Goal: Check status: Check status

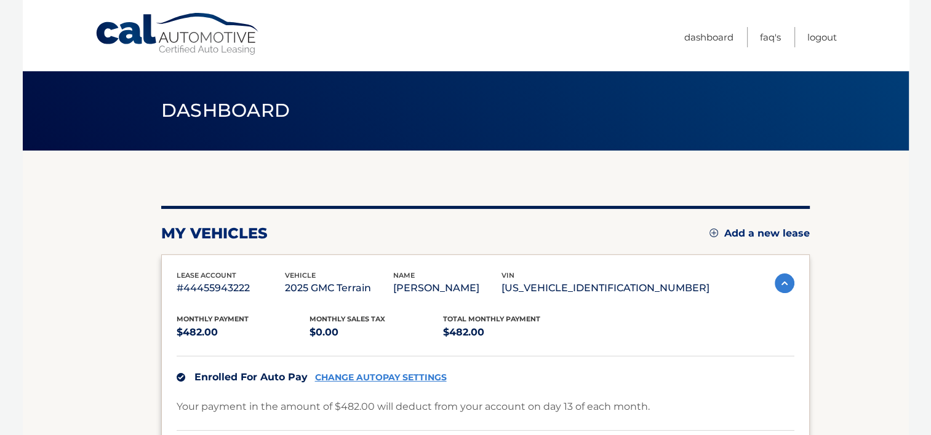
scroll to position [62, 0]
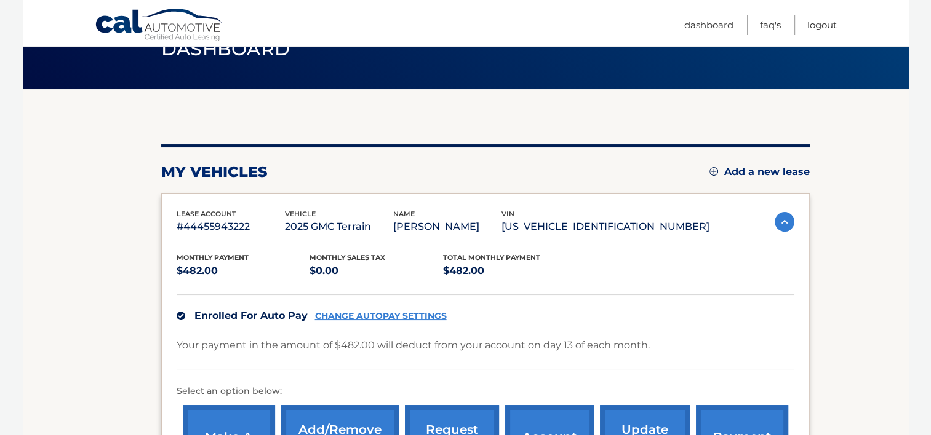
click at [779, 232] on img at bounding box center [784, 222] width 20 height 20
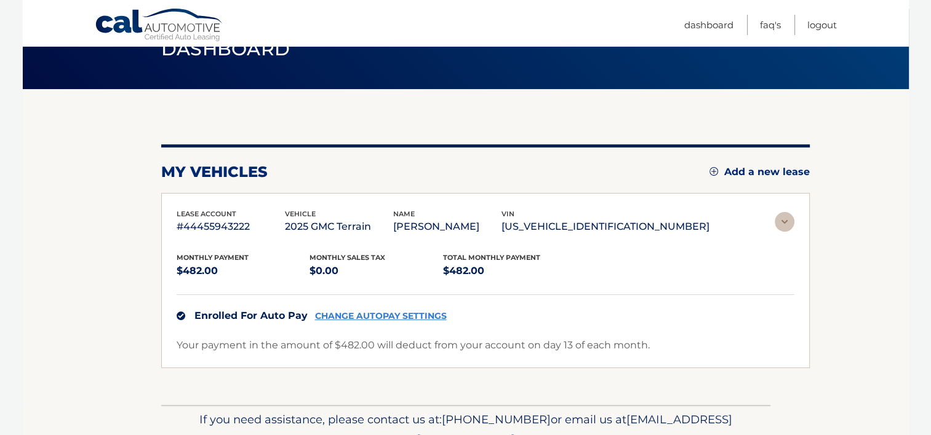
scroll to position [23, 0]
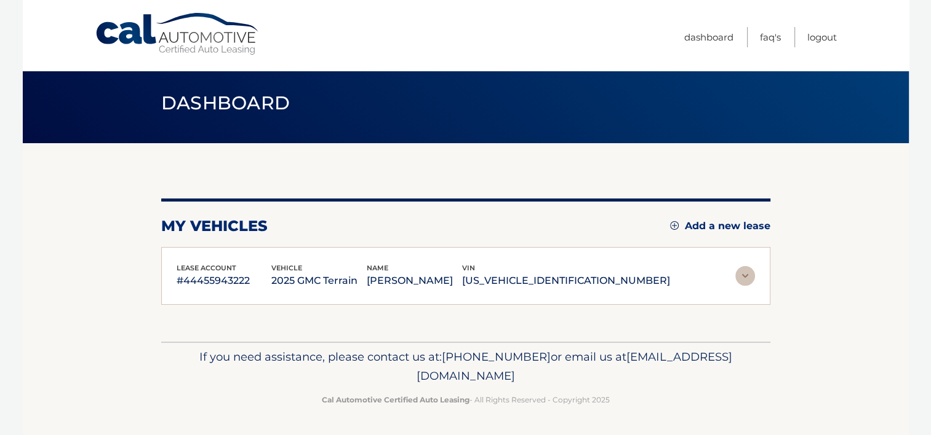
click at [747, 269] on img at bounding box center [745, 276] width 20 height 20
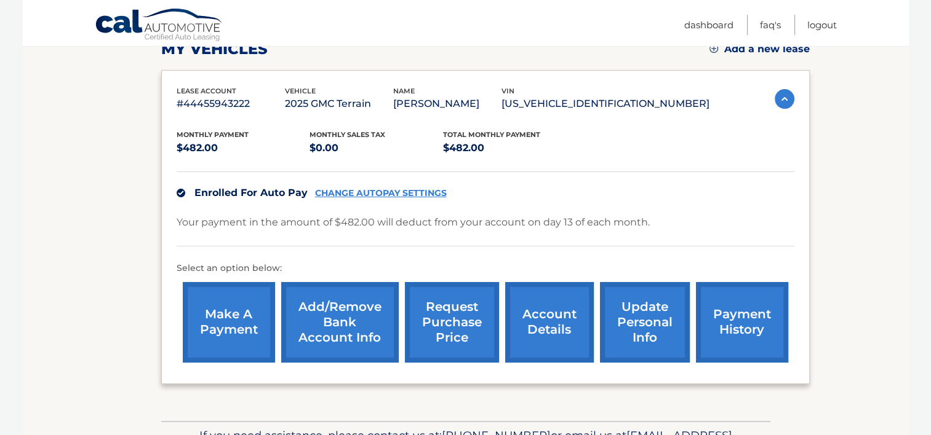
scroll to position [62, 0]
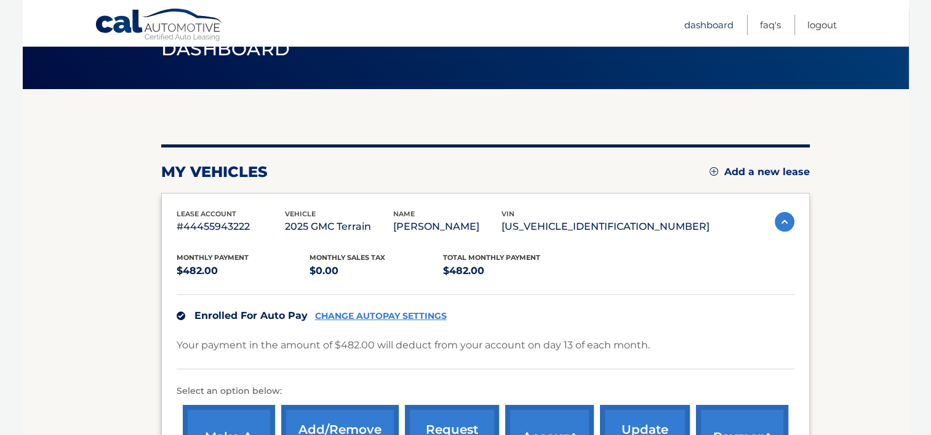
click at [694, 24] on link "Dashboard" at bounding box center [708, 25] width 49 height 20
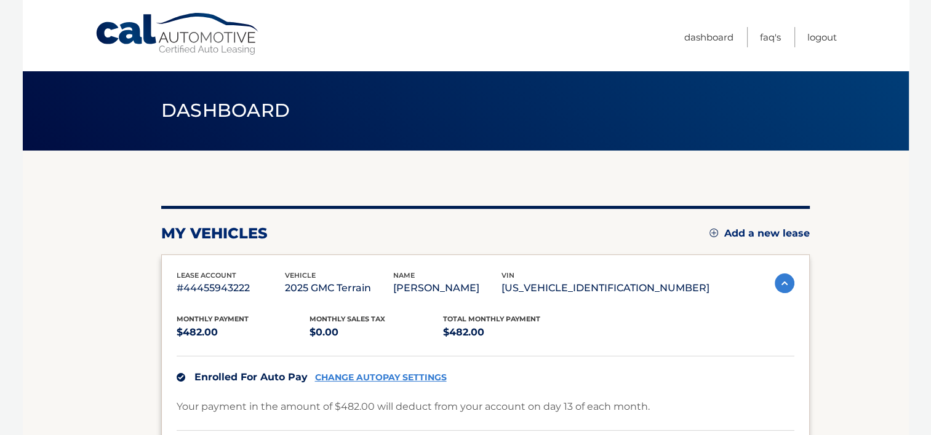
scroll to position [62, 0]
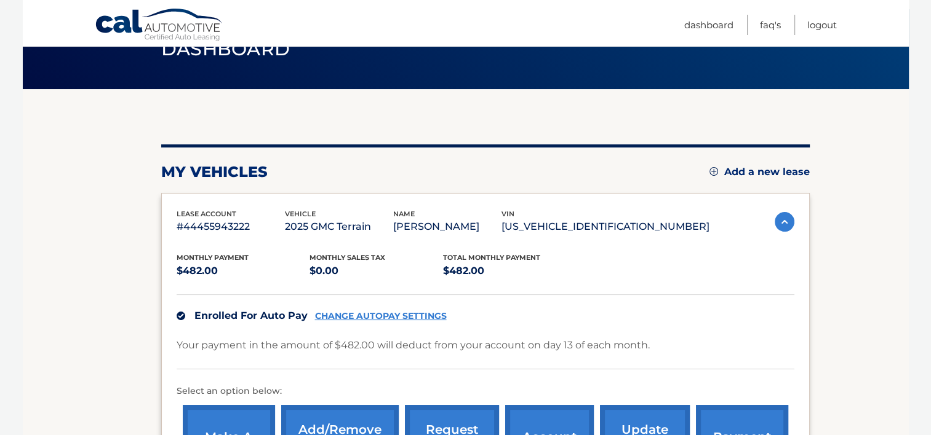
click at [219, 234] on p "#44455943222" at bounding box center [231, 226] width 108 height 17
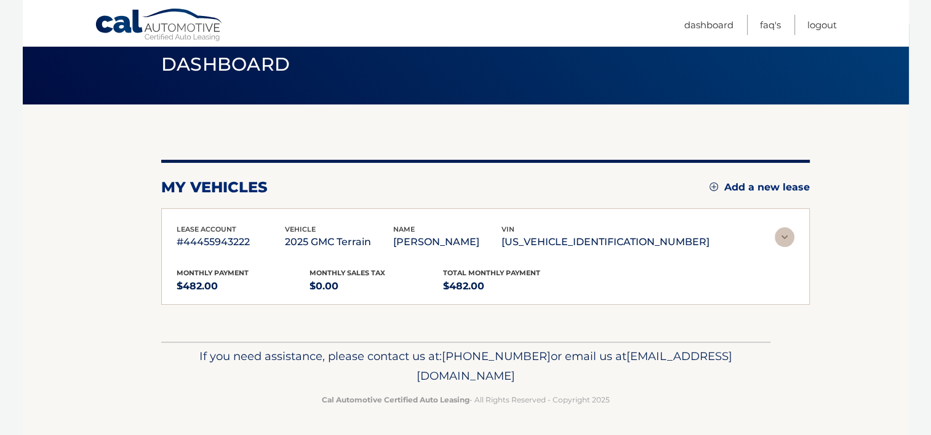
scroll to position [23, 0]
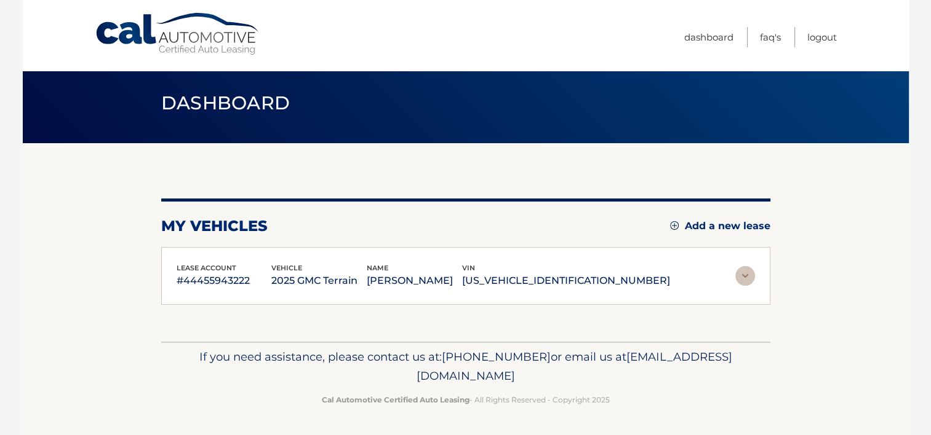
click at [740, 266] on img at bounding box center [745, 276] width 20 height 20
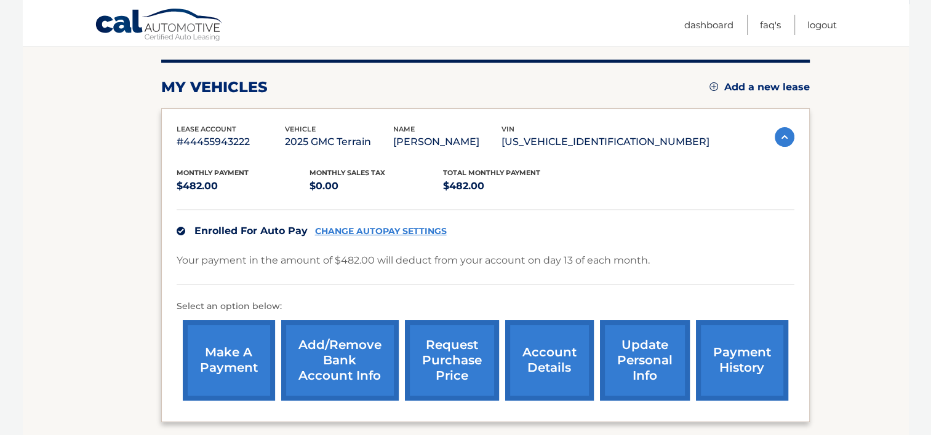
scroll to position [208, 0]
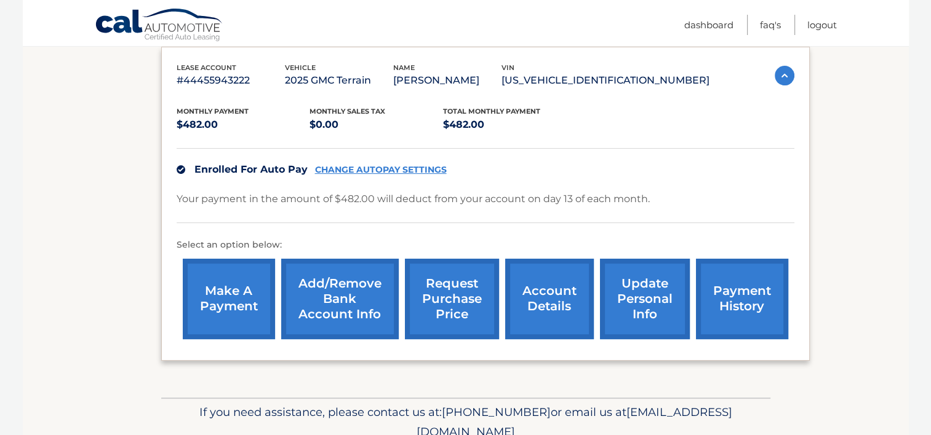
click at [551, 293] on link "account details" at bounding box center [549, 299] width 89 height 81
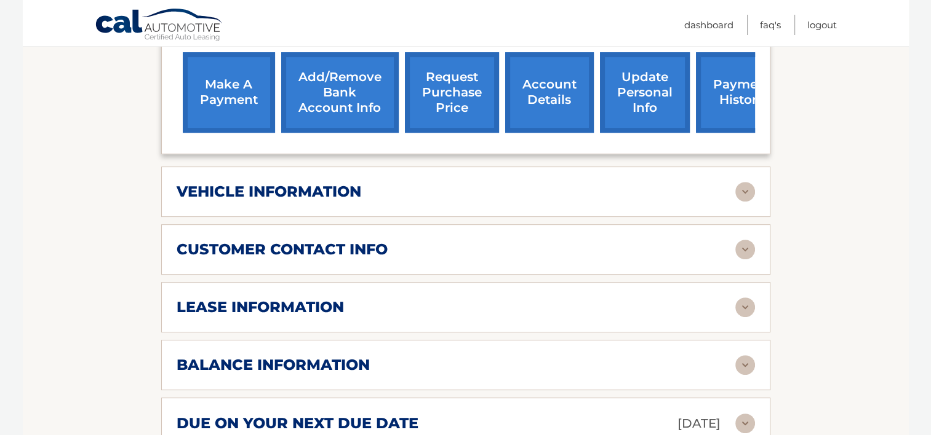
scroll to position [492, 0]
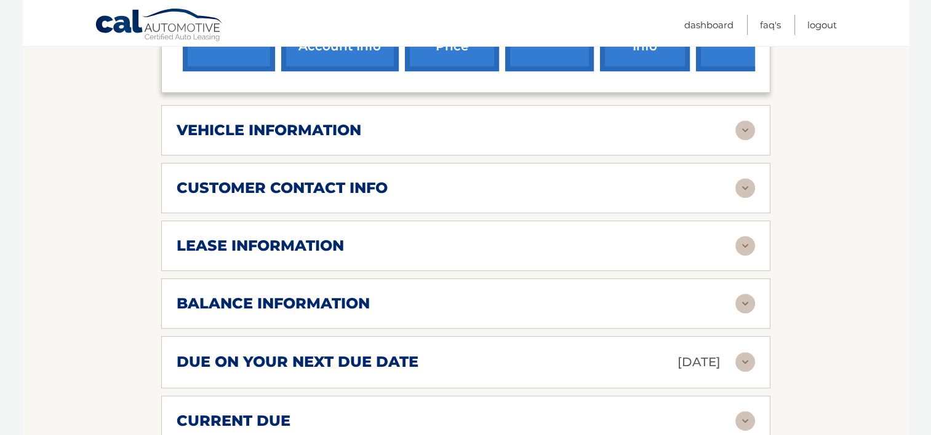
click at [359, 255] on div "lease information" at bounding box center [456, 246] width 558 height 18
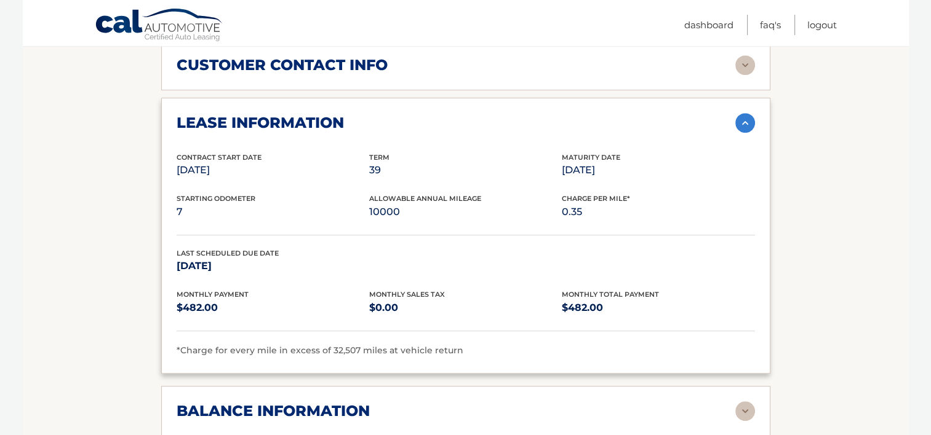
scroll to position [738, 0]
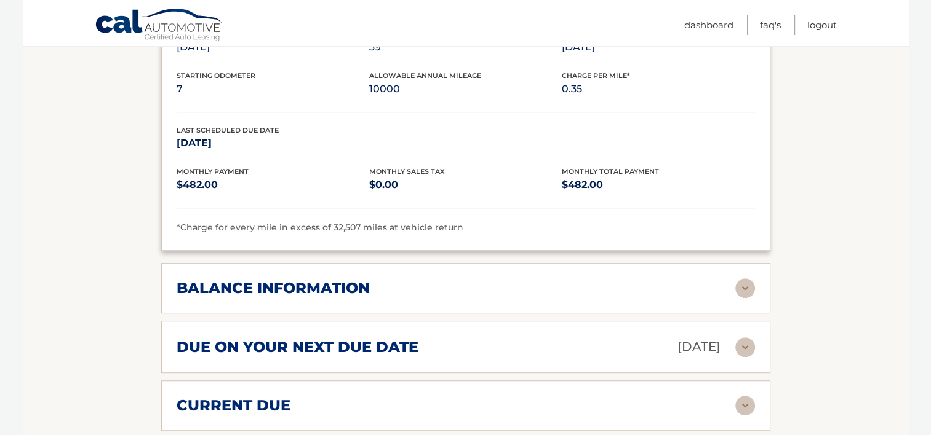
click at [497, 296] on div "balance information" at bounding box center [456, 288] width 558 height 18
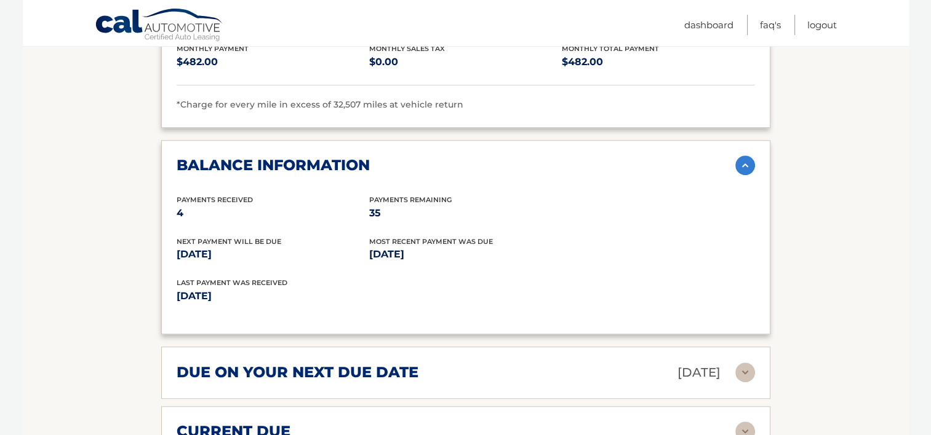
scroll to position [923, 0]
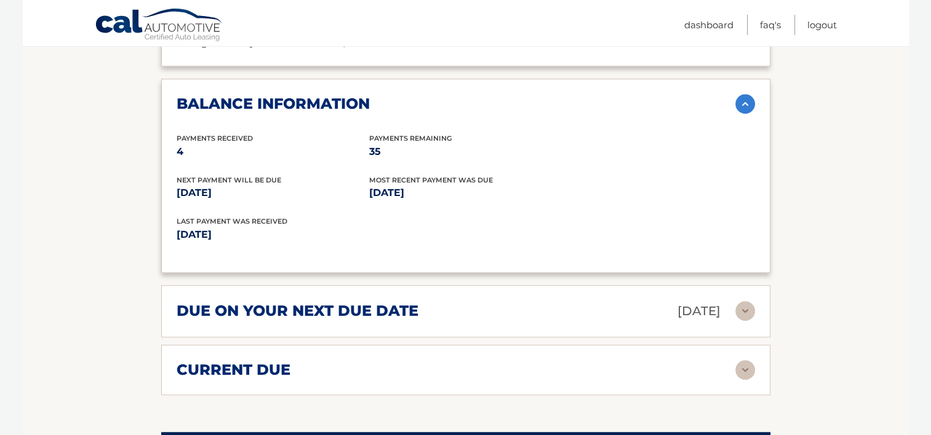
click at [533, 322] on div "due on your next due date Oct 13, 2025" at bounding box center [456, 312] width 558 height 22
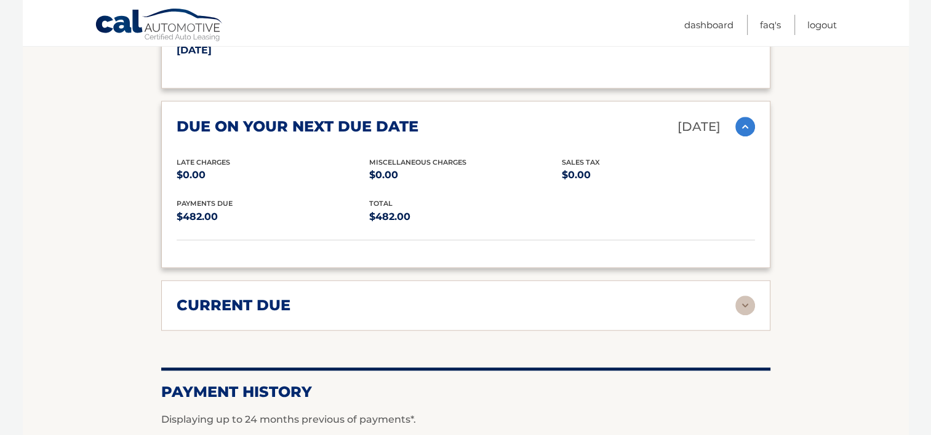
scroll to position [1169, 0]
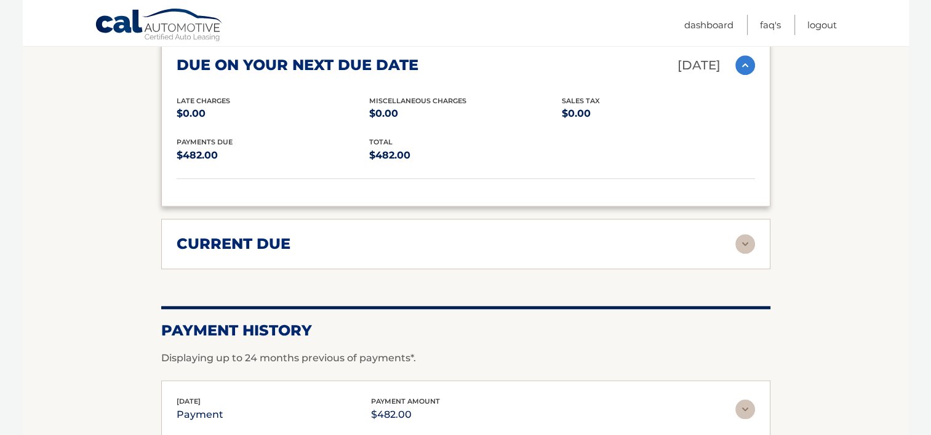
click at [418, 253] on div "current due" at bounding box center [456, 244] width 558 height 18
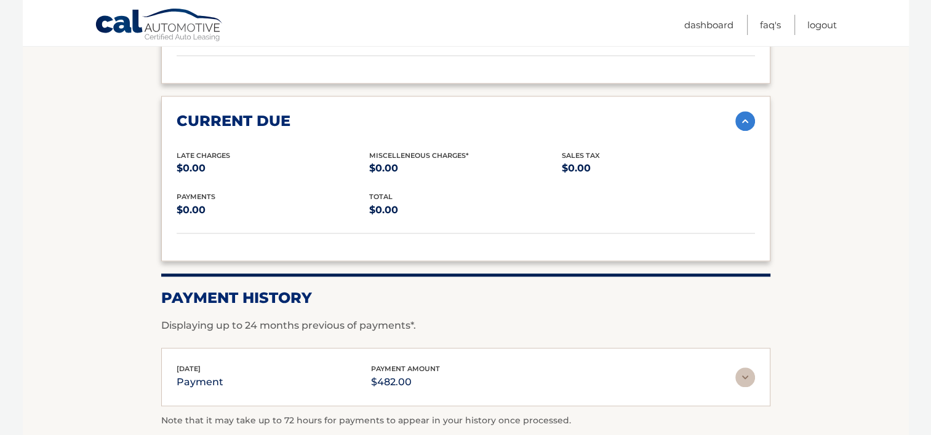
scroll to position [1353, 0]
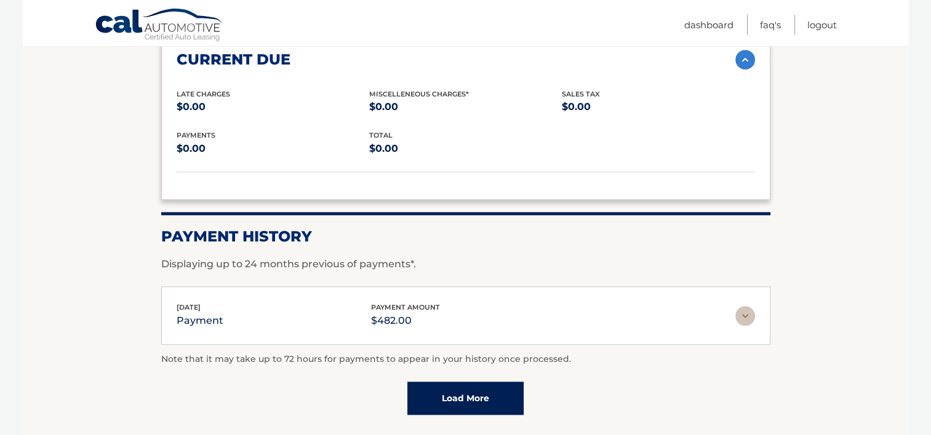
click at [749, 326] on img at bounding box center [745, 316] width 20 height 20
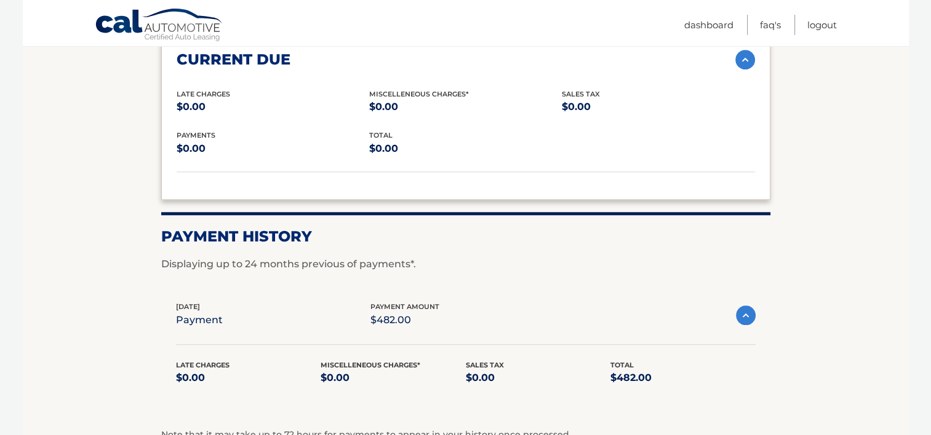
scroll to position [1536, 0]
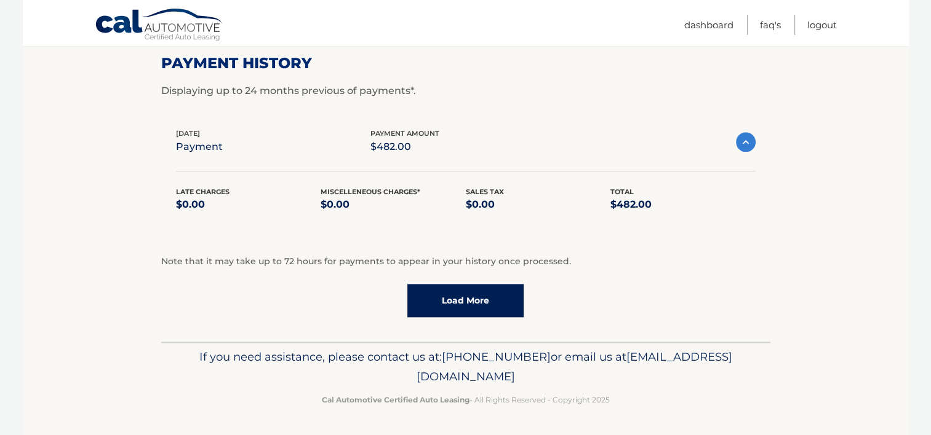
click at [437, 309] on link "Load More" at bounding box center [465, 300] width 116 height 33
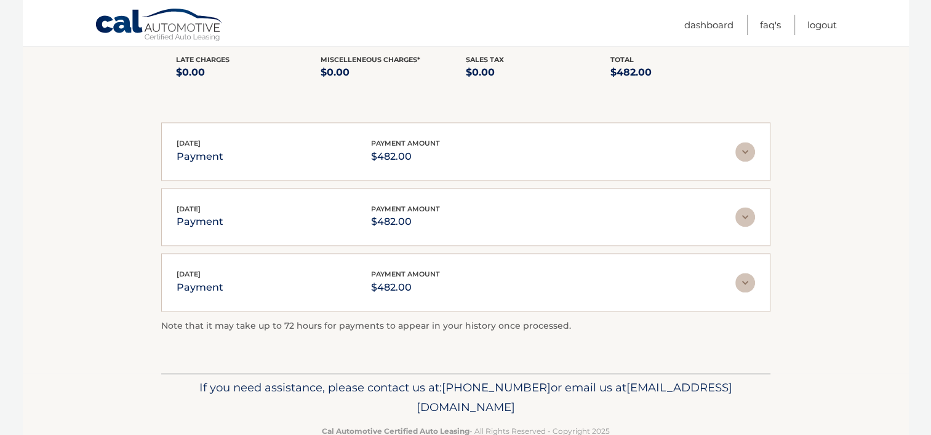
scroll to position [1698, 0]
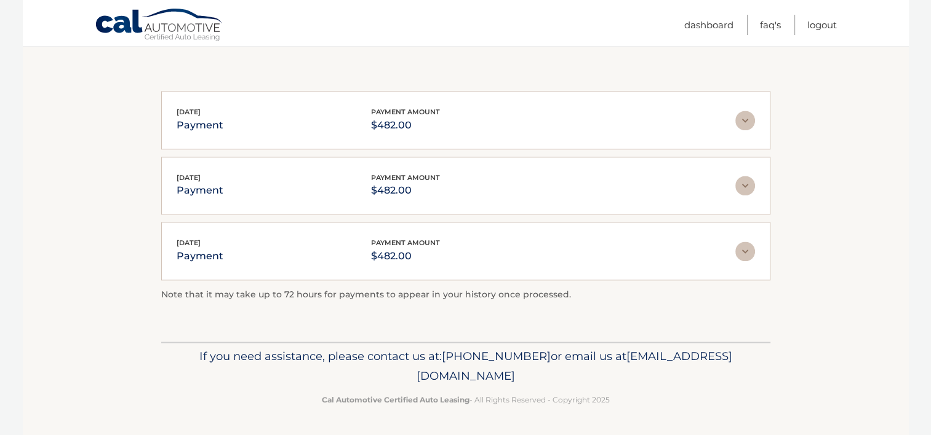
click at [446, 256] on div "Jun 13, 2025 payment payment amount $482.00" at bounding box center [456, 251] width 558 height 28
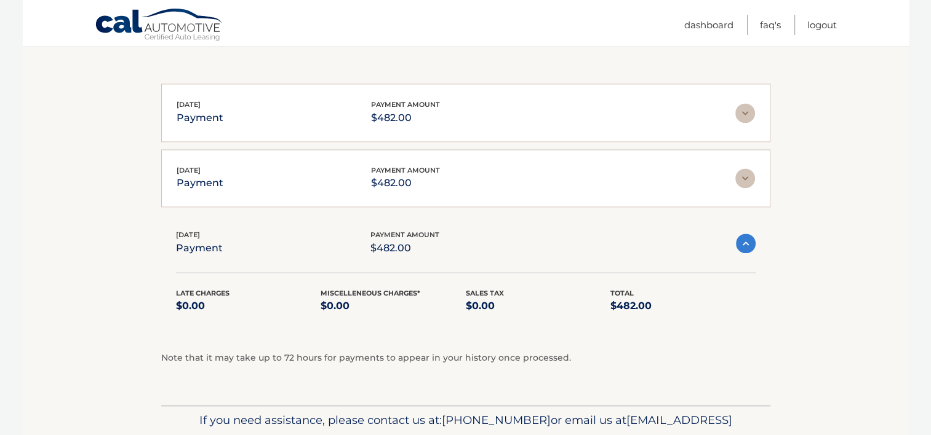
click at [589, 204] on div "Jul 14, 2025 payment payment amount $482.00 Late Charges $0.00 Miscelleneous Ch…" at bounding box center [465, 178] width 609 height 58
click at [743, 188] on img at bounding box center [745, 179] width 20 height 20
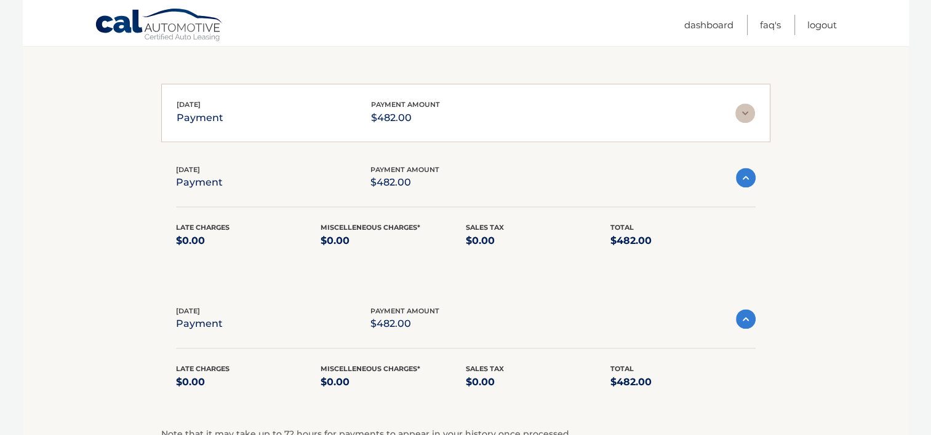
click at [737, 113] on img at bounding box center [745, 113] width 20 height 20
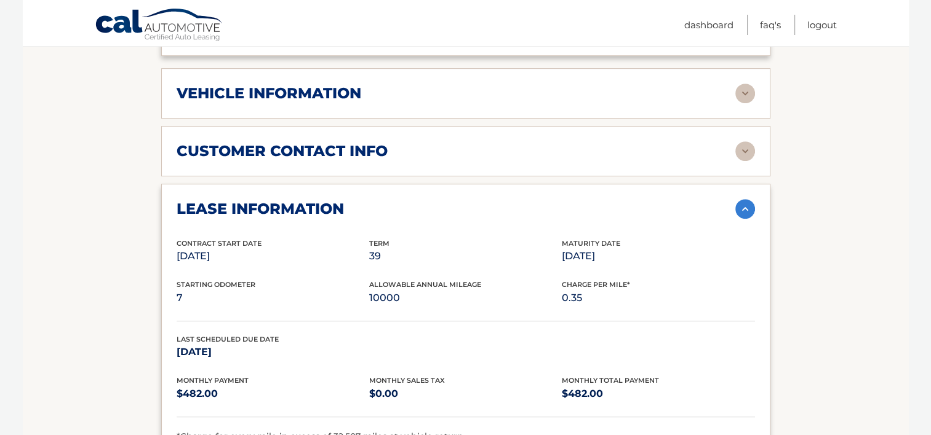
scroll to position [221, 0]
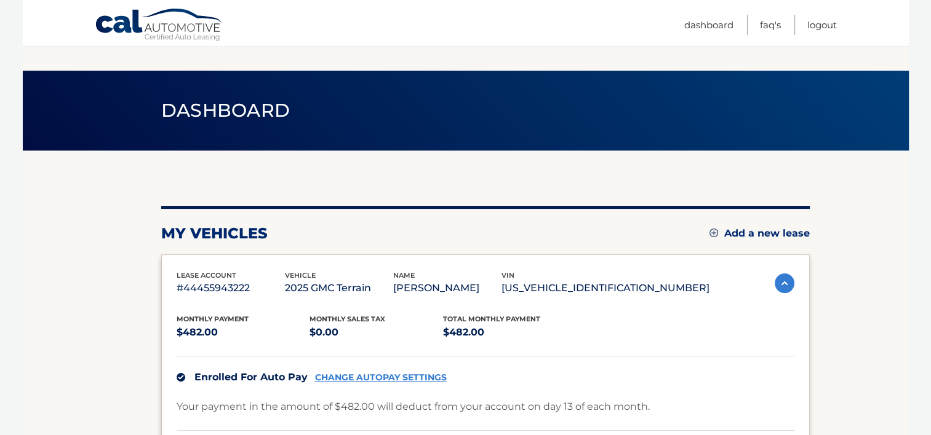
scroll to position [279, 0]
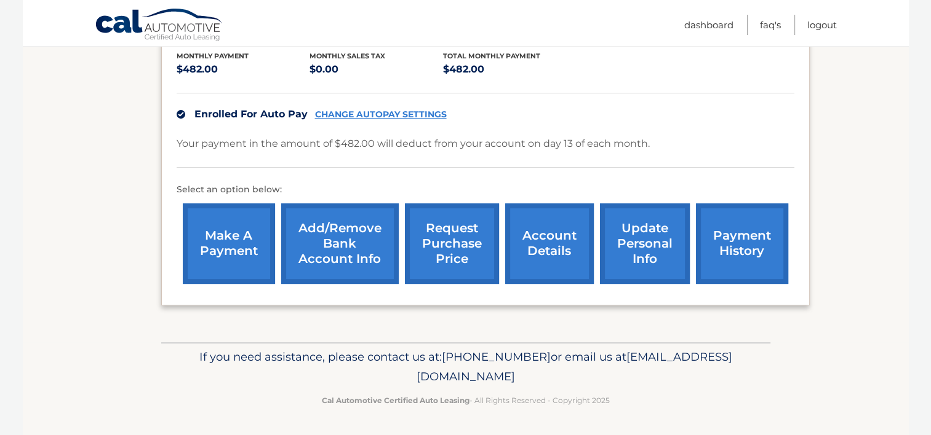
click at [552, 223] on link "account details" at bounding box center [549, 244] width 89 height 81
click at [552, 234] on link "account details" at bounding box center [549, 244] width 89 height 81
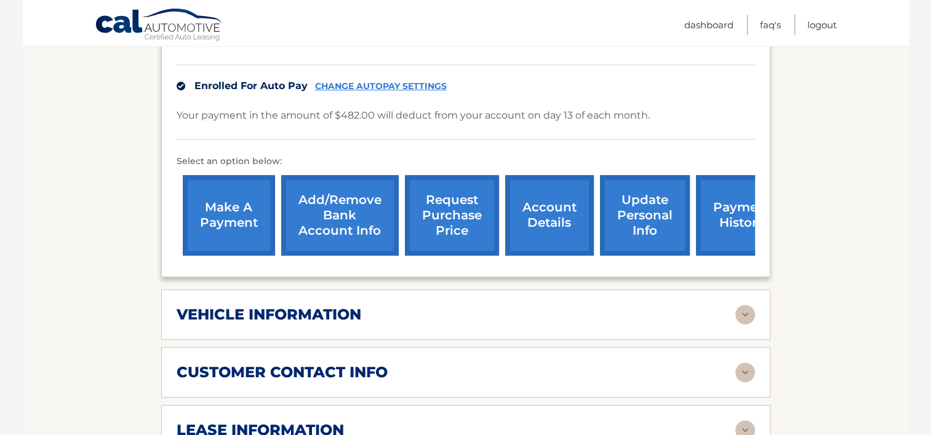
scroll to position [431, 0]
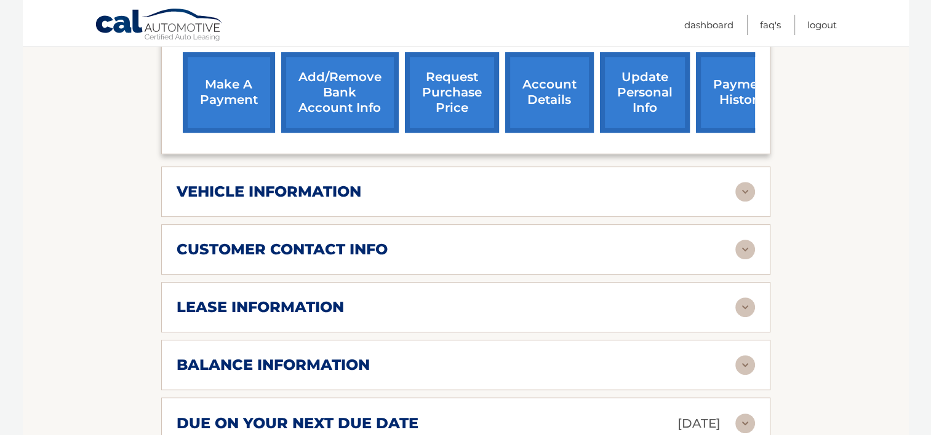
click at [410, 317] on div "lease information" at bounding box center [456, 307] width 558 height 18
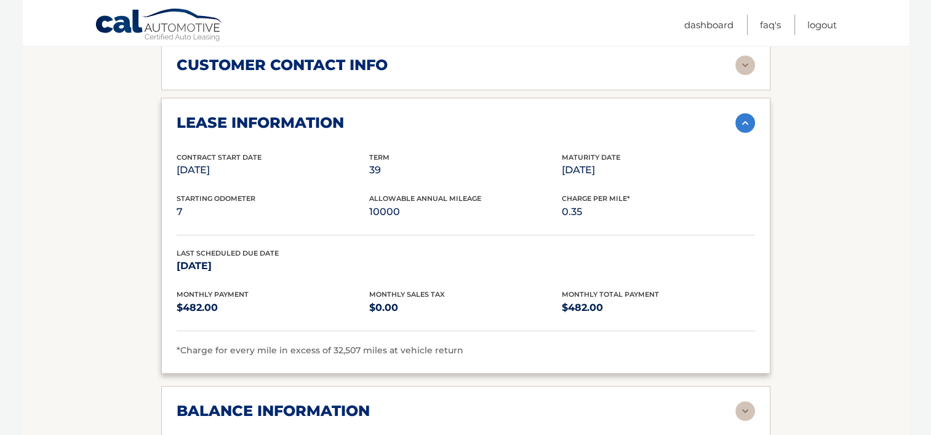
scroll to position [800, 0]
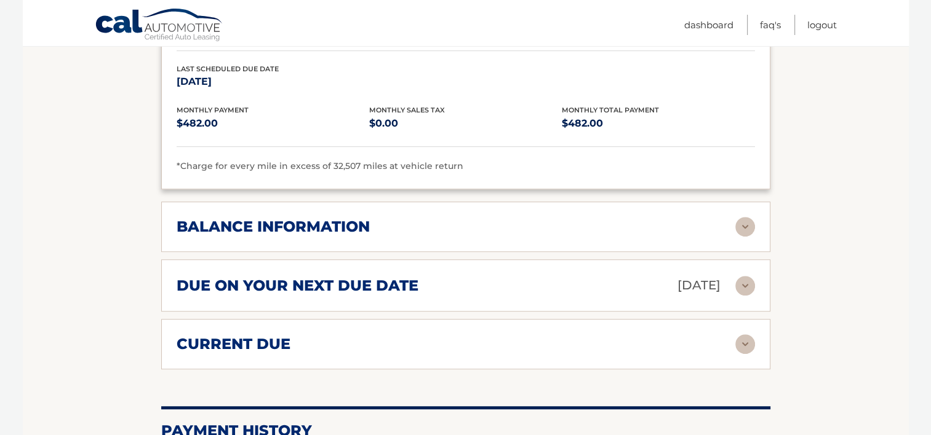
click at [503, 236] on div "balance information" at bounding box center [456, 227] width 558 height 18
